Goal: Information Seeking & Learning: Learn about a topic

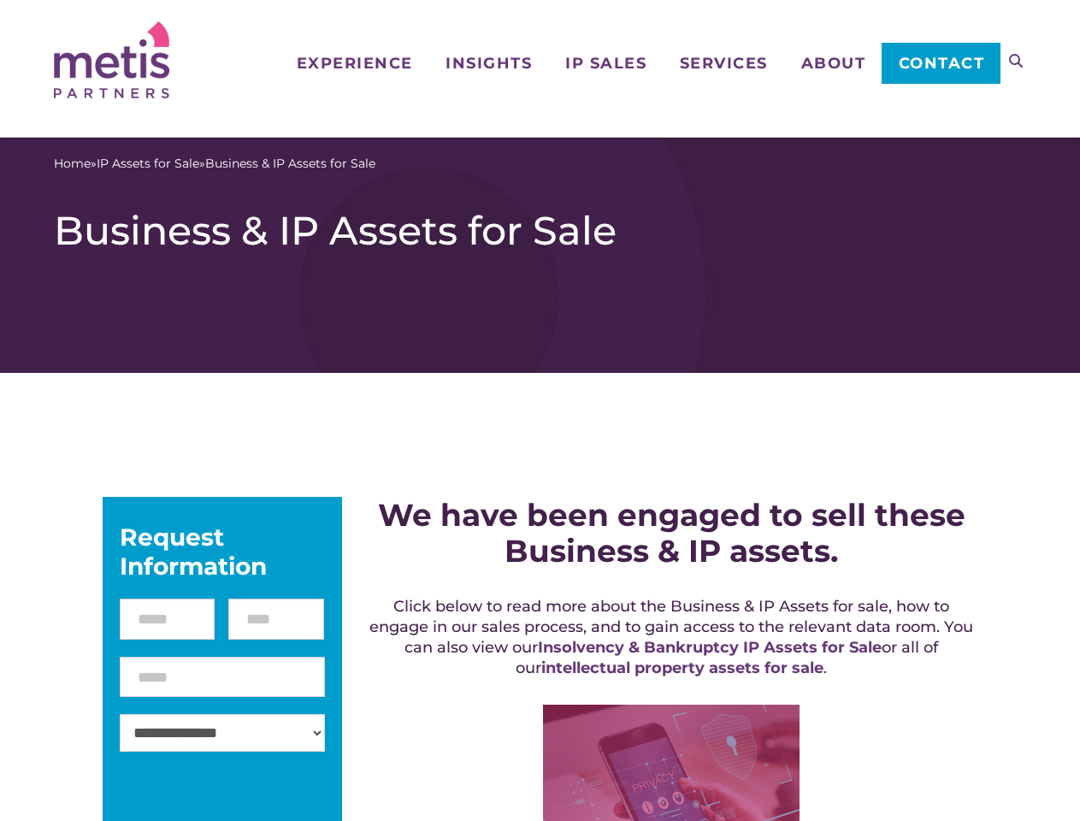
click at [1016, 61] on icon at bounding box center [1016, 61] width 14 height 14
